Goal: Task Accomplishment & Management: Complete application form

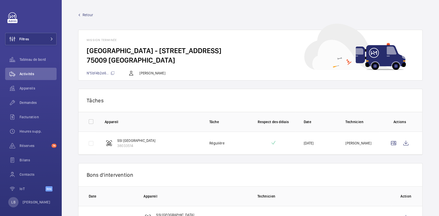
click at [88, 15] on span "Retour" at bounding box center [87, 14] width 11 height 5
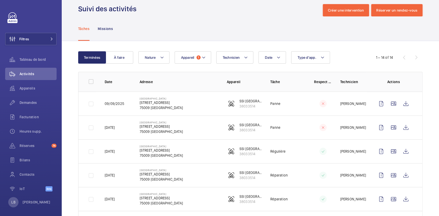
scroll to position [7, 0]
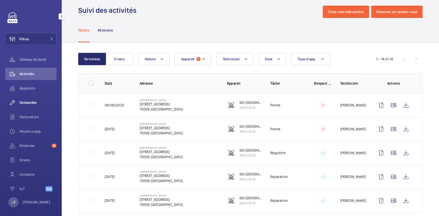
click at [33, 105] on span "Demandes" at bounding box center [38, 102] width 37 height 5
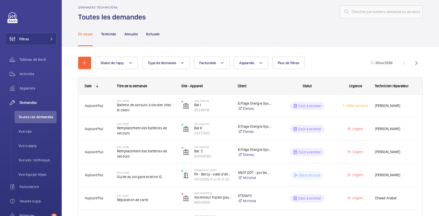
click at [200, 13] on div at bounding box center [285, 12] width 273 height 12
click at [292, 61] on span "Plus de filtres" at bounding box center [288, 63] width 22 height 4
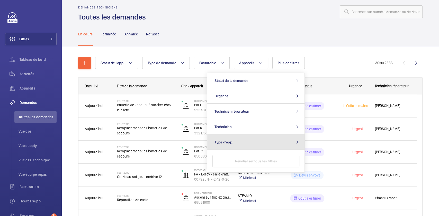
click at [277, 142] on button "Type d'app." at bounding box center [255, 142] width 97 height 15
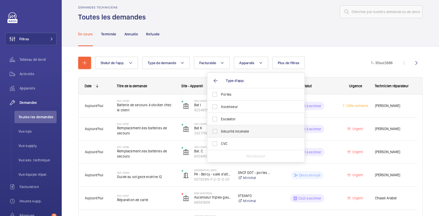
click at [238, 131] on span "Sécurité incendie" at bounding box center [256, 131] width 71 height 5
click at [220, 131] on input "Sécurité incendie" at bounding box center [214, 131] width 10 height 10
checkbox input "true"
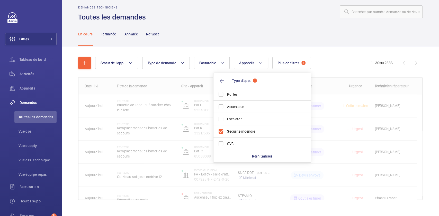
click at [283, 22] on div "En cours Terminée Annulée Refusée" at bounding box center [250, 34] width 344 height 24
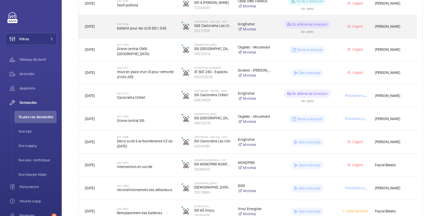
scroll to position [341, 0]
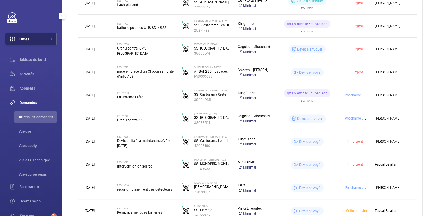
click at [37, 36] on button "Filtres" at bounding box center [30, 39] width 51 height 12
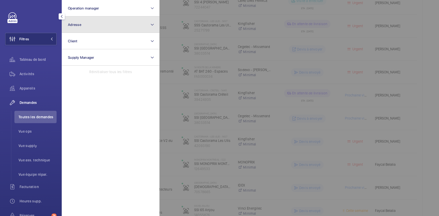
click at [83, 22] on button "Adresse" at bounding box center [111, 24] width 98 height 16
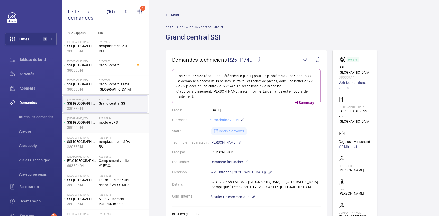
click at [111, 125] on div "R25-06884 module ERS" at bounding box center [116, 124] width 34 height 15
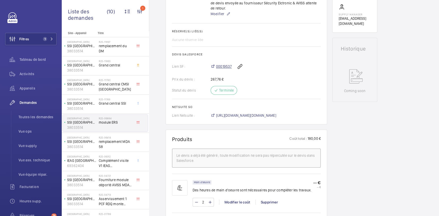
scroll to position [198, 0]
click at [113, 82] on span "Grand central CMSI [GEOGRAPHIC_DATA]" at bounding box center [116, 87] width 34 height 10
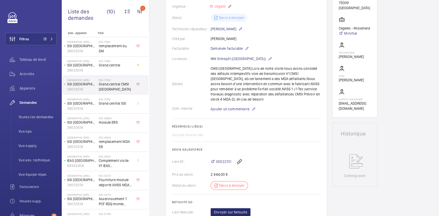
scroll to position [113, 0]
click at [99, 65] on span "Grand central" at bounding box center [116, 65] width 34 height 5
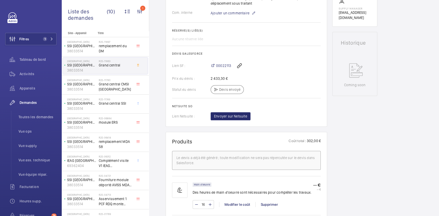
scroll to position [203, 0]
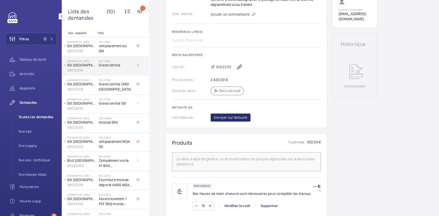
click at [36, 118] on span "Toutes les demandes" at bounding box center [37, 117] width 38 height 5
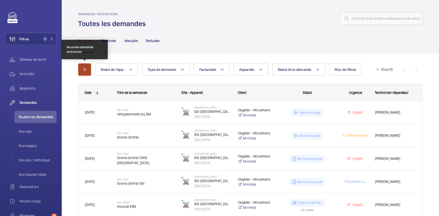
click at [84, 72] on mat-icon "button" at bounding box center [84, 70] width 6 height 6
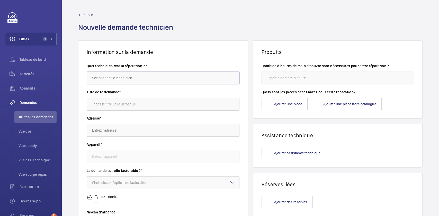
click at [118, 78] on input "text" at bounding box center [163, 78] width 153 height 13
click at [115, 91] on span "[PERSON_NAME]" at bounding box center [105, 93] width 26 height 5
type input "[PERSON_NAME]"
click at [120, 107] on input "text" at bounding box center [163, 104] width 153 height 13
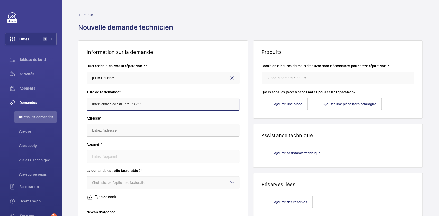
type input "intervention constructeur AVISS"
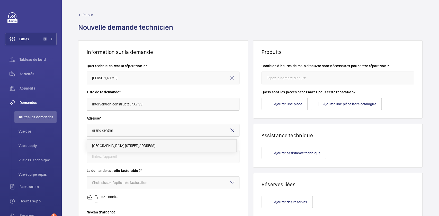
click at [124, 145] on span "Grand Central - Saint Lazare 17 Rue d'Amsterdam, 75009 PARIS" at bounding box center [123, 145] width 63 height 5
type input "Grand Central - Saint Lazare 17 Rue d'Amsterdam, 75009 PARIS"
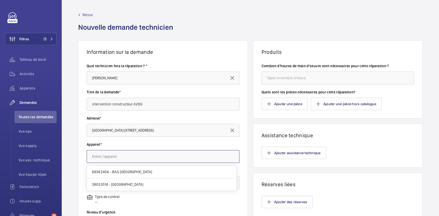
click at [124, 153] on input "text" at bounding box center [163, 156] width 153 height 13
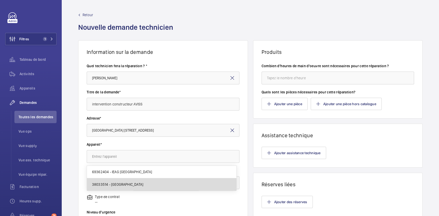
click at [119, 184] on span "38033514 - SSI Grand Central Saint Lazare" at bounding box center [117, 184] width 51 height 5
type input "38033514 - SSI Grand Central Saint Lazare"
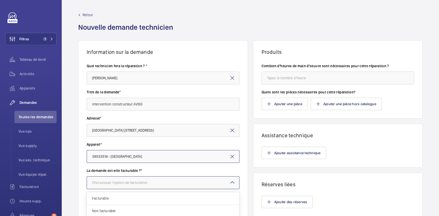
click at [149, 182] on div "Choississez l'option de facturation" at bounding box center [126, 182] width 68 height 5
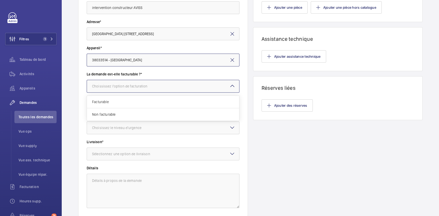
scroll to position [98, 0]
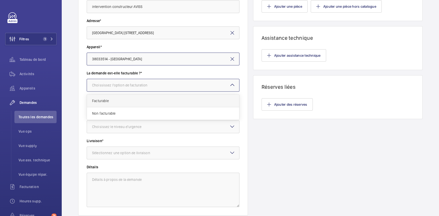
click at [167, 100] on span "Facturable" at bounding box center [163, 100] width 142 height 5
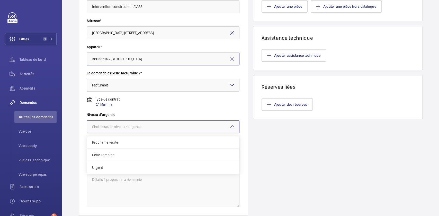
click at [158, 123] on div at bounding box center [163, 127] width 152 height 12
click at [123, 170] on span "Urgent" at bounding box center [163, 167] width 142 height 5
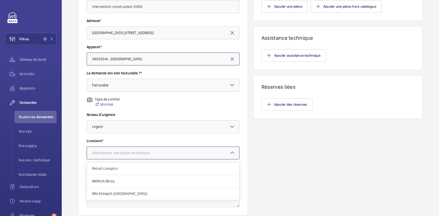
click at [148, 154] on div "Sélectionnez une option de livraison" at bounding box center [127, 153] width 71 height 5
click at [127, 192] on span "WM Entrepôt (Nanterre)" at bounding box center [163, 193] width 142 height 5
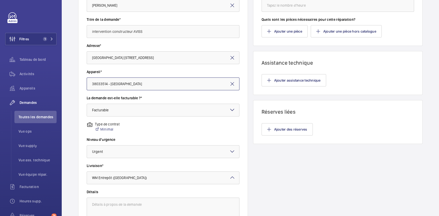
scroll to position [70, 0]
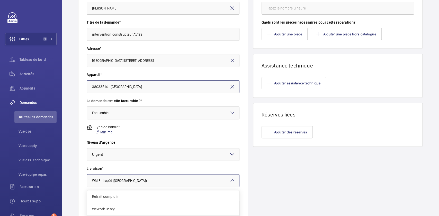
click at [160, 179] on div at bounding box center [163, 181] width 152 height 12
click at [136, 208] on span "WeWork Bercy" at bounding box center [163, 209] width 142 height 5
click at [171, 168] on label "Livraison*" at bounding box center [163, 168] width 153 height 5
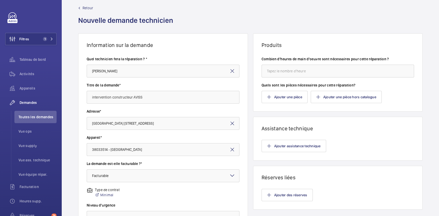
scroll to position [0, 0]
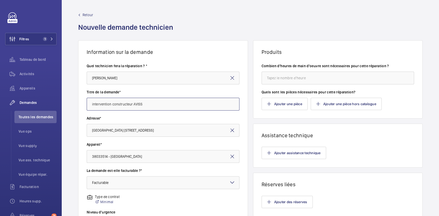
click at [150, 103] on input "intervention constructeur AVISS" at bounding box center [163, 104] width 153 height 13
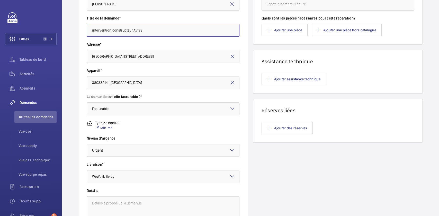
scroll to position [134, 0]
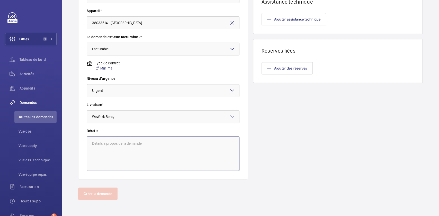
click at [134, 155] on textarea at bounding box center [163, 154] width 153 height 34
paste textarea "intervention constructeur AVISS"
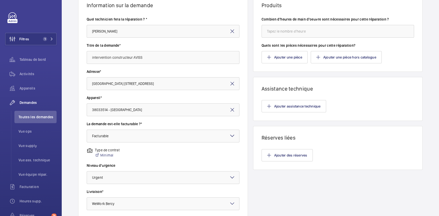
scroll to position [0, 0]
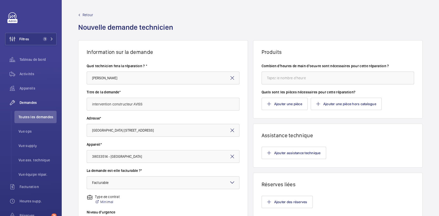
type textarea "intervention constructeur AVISS"
click at [286, 77] on input "number" at bounding box center [337, 78] width 153 height 13
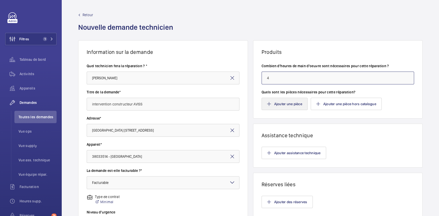
type input "4"
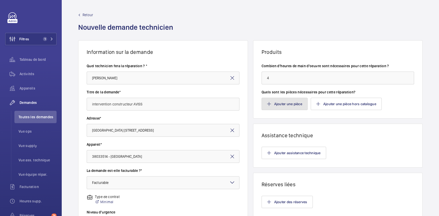
click at [285, 101] on button "Ajouter une pièce" at bounding box center [284, 104] width 46 height 12
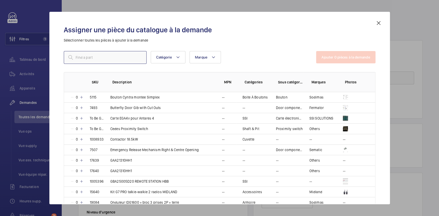
click at [106, 54] on input "text" at bounding box center [105, 57] width 83 height 13
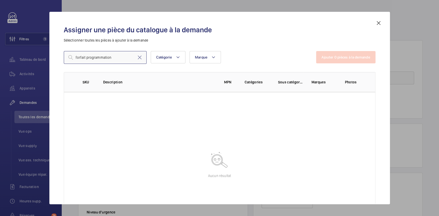
drag, startPoint x: 84, startPoint y: 58, endPoint x: 151, endPoint y: 51, distance: 66.7
click at [151, 51] on div "forfait programmation Catégorie Marque Plus de filtres Réinitialiser tous les f…" at bounding box center [190, 57] width 252 height 13
type input "f"
click at [74, 57] on input "forfait" at bounding box center [105, 57] width 83 height 13
click at [76, 57] on input "forfait" at bounding box center [105, 57] width 83 height 13
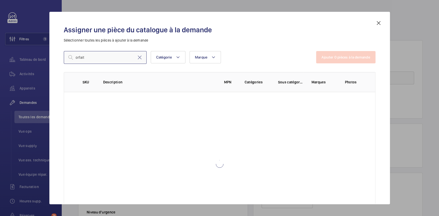
type input "Forfait"
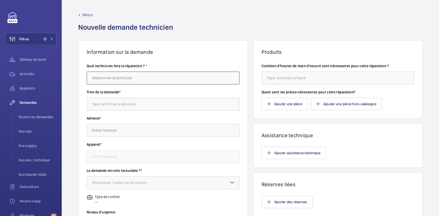
click at [121, 77] on input "text" at bounding box center [163, 78] width 153 height 13
click at [139, 79] on input "text" at bounding box center [163, 78] width 153 height 13
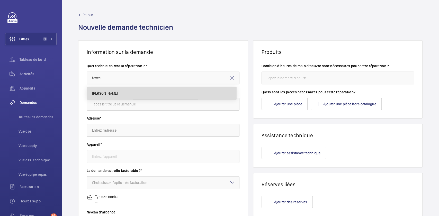
click at [119, 97] on mat-option "[PERSON_NAME]" at bounding box center [161, 93] width 149 height 12
type input "[PERSON_NAME]"
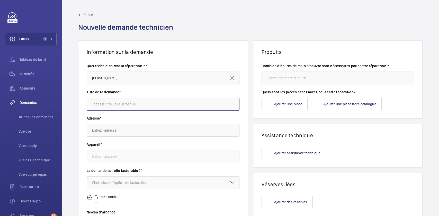
click at [119, 105] on input "text" at bounding box center [163, 104] width 153 height 13
click at [141, 104] on input "intervention constructeur" at bounding box center [163, 104] width 153 height 13
type input "intervention constructeur AVISS grand central"
click at [121, 127] on input "text" at bounding box center [163, 130] width 153 height 13
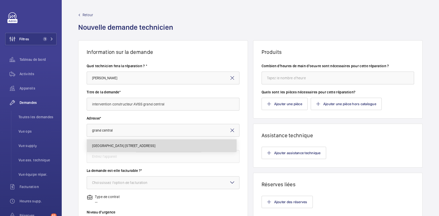
click at [121, 147] on span "Grand Central - Saint Lazare 17 Rue d'Amsterdam, 75009 PARIS" at bounding box center [123, 145] width 63 height 5
type input "Grand Central - Saint Lazare 17 Rue d'Amsterdam, 75009 PARIS"
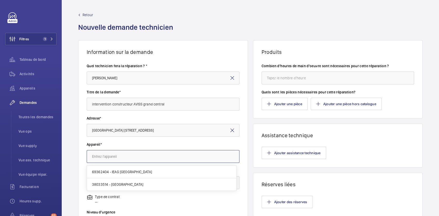
click at [120, 153] on input "text" at bounding box center [163, 156] width 153 height 13
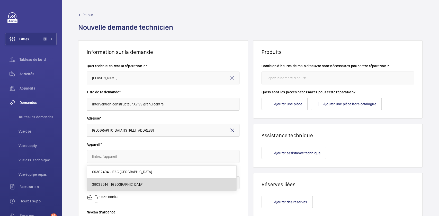
click at [139, 182] on span "38033514 - SSI Grand Central Saint Lazare" at bounding box center [117, 184] width 51 height 5
type input "38033514 - SSI Grand Central Saint Lazare"
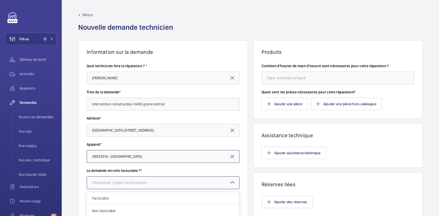
click at [139, 182] on div "Choississez l'option de facturation" at bounding box center [126, 182] width 68 height 5
click at [147, 200] on span "Facturable" at bounding box center [163, 198] width 142 height 5
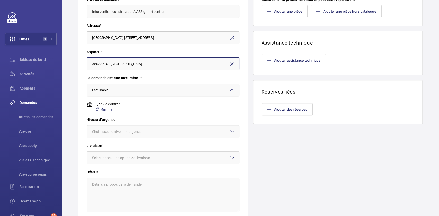
scroll to position [134, 0]
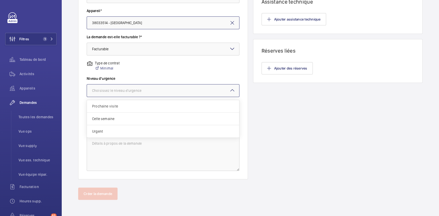
click at [172, 89] on div at bounding box center [163, 91] width 152 height 12
click at [107, 132] on span "Urgent" at bounding box center [163, 131] width 142 height 5
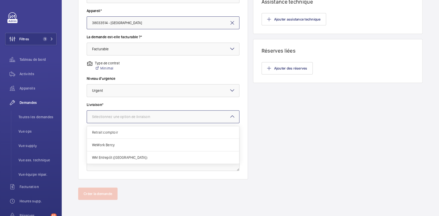
click at [137, 115] on div "Sélectionnez une option de livraison" at bounding box center [127, 116] width 71 height 5
click at [117, 144] on span "WeWork Bercy" at bounding box center [163, 145] width 142 height 5
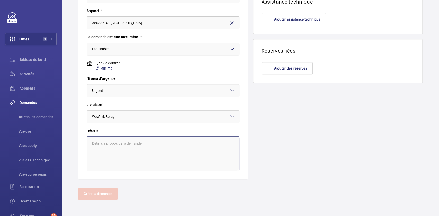
click at [138, 146] on textarea at bounding box center [163, 154] width 153 height 34
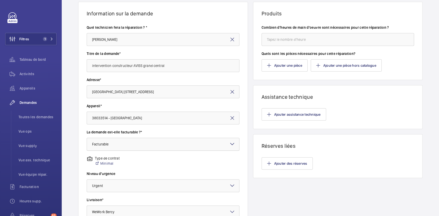
scroll to position [37, 0]
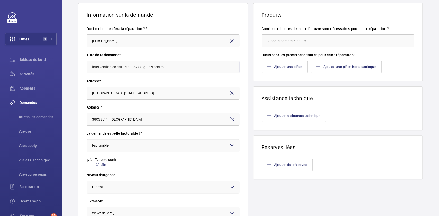
click at [173, 67] on input "intervention constructeur AVISS grand central" at bounding box center [163, 67] width 153 height 13
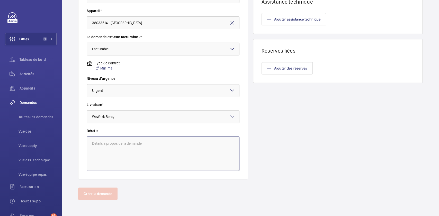
click at [141, 143] on textarea at bounding box center [163, 154] width 153 height 34
paste textarea "intervention constructeur AVISS grand central"
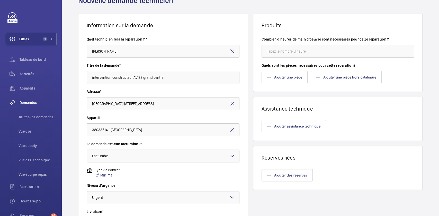
scroll to position [28, 0]
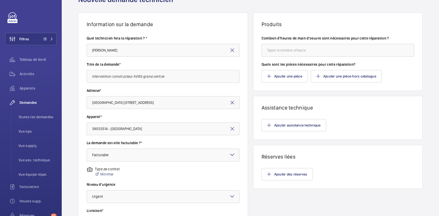
type textarea "intervention constructeur AVISS grand central"
click at [297, 52] on input "number" at bounding box center [337, 50] width 153 height 13
type input "4"
click at [292, 71] on button "Ajouter une pièce" at bounding box center [284, 76] width 46 height 12
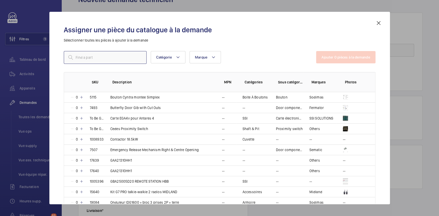
click at [126, 59] on input "text" at bounding box center [105, 57] width 83 height 13
type input "f"
click at [282, 50] on div "Assigner une pièce du catalogue à la demande Sélectionner toutes les pièces à a…" at bounding box center [220, 112] width 324 height 184
click at [381, 24] on mat-icon at bounding box center [378, 23] width 6 height 6
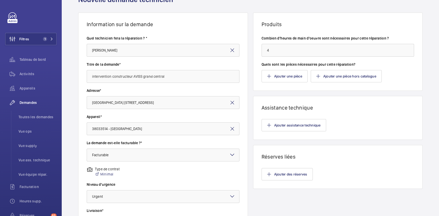
scroll to position [134, 0]
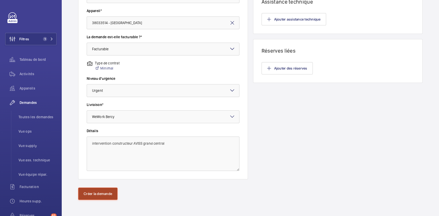
click at [98, 189] on button "Créer la demande" at bounding box center [97, 194] width 39 height 12
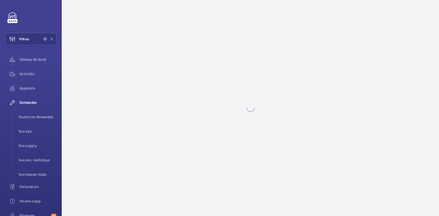
scroll to position [0, 0]
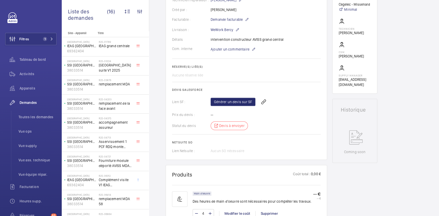
scroll to position [137, 0]
click at [244, 103] on link "Générer un devis sur SF" at bounding box center [232, 102] width 45 height 8
